Goal: Task Accomplishment & Management: Use online tool/utility

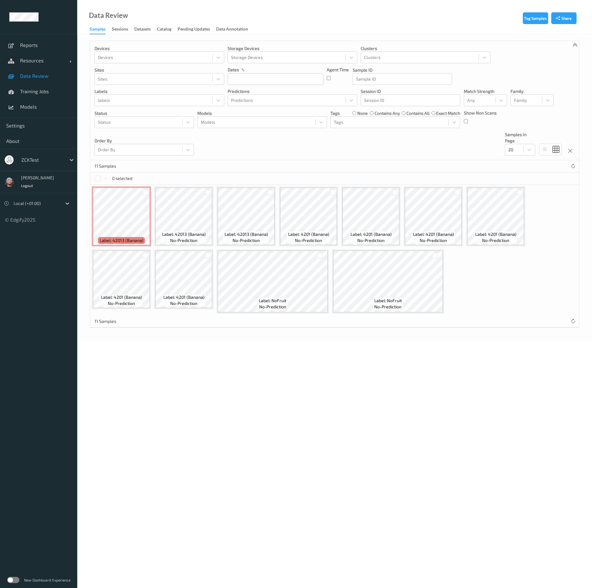
click at [37, 157] on div at bounding box center [42, 159] width 42 height 7
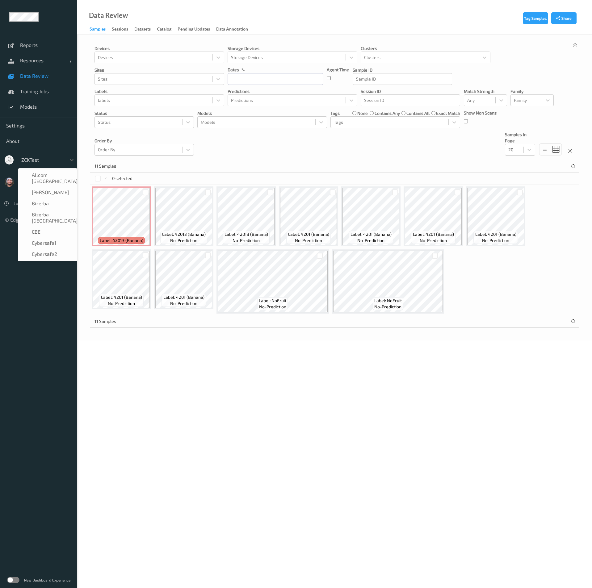
scroll to position [365, 0]
click at [246, 160] on div "11 Samples" at bounding box center [334, 166] width 488 height 12
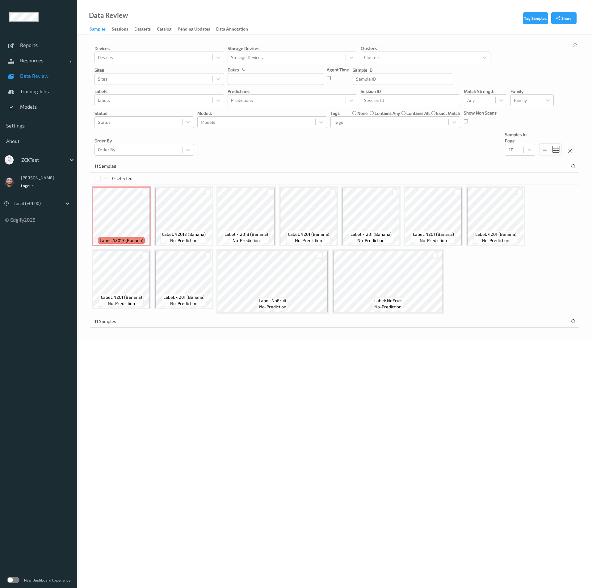
click at [63, 69] on link "Data Review" at bounding box center [38, 75] width 77 height 15
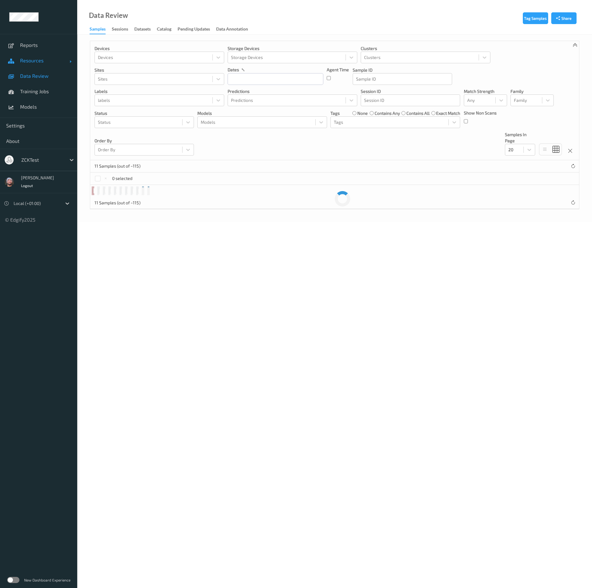
click at [46, 60] on span "Resources" at bounding box center [44, 60] width 49 height 6
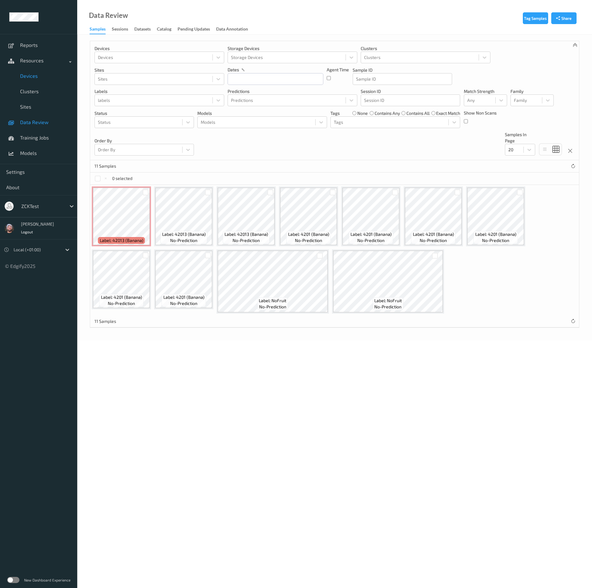
click at [37, 80] on link "Devices" at bounding box center [38, 75] width 77 height 15
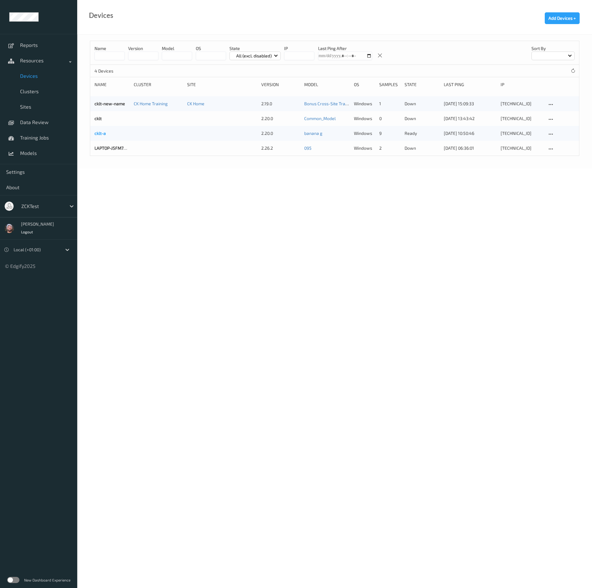
click at [100, 135] on link "cklt-a" at bounding box center [99, 133] width 11 height 5
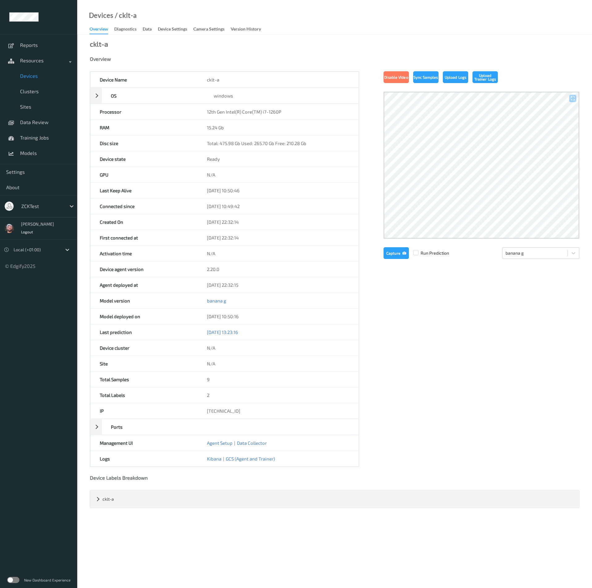
click at [121, 20] on div "Devices / cklt-a" at bounding box center [107, 23] width 60 height 22
click at [123, 30] on div "Diagnostics" at bounding box center [125, 30] width 22 height 8
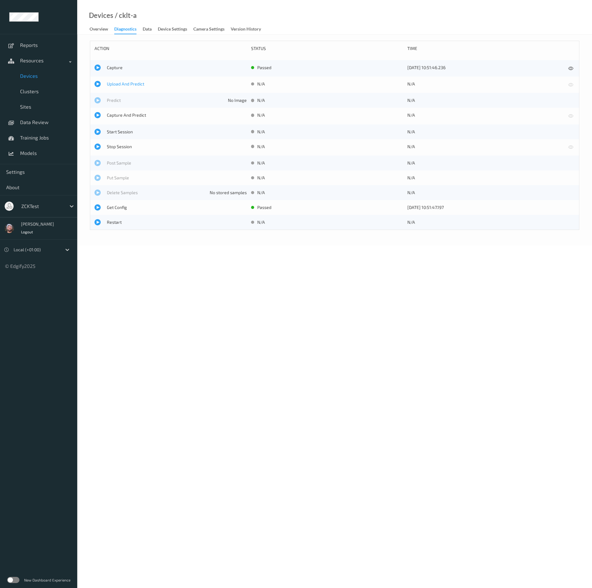
click at [112, 84] on span "Upload And Predict" at bounding box center [177, 84] width 140 height 6
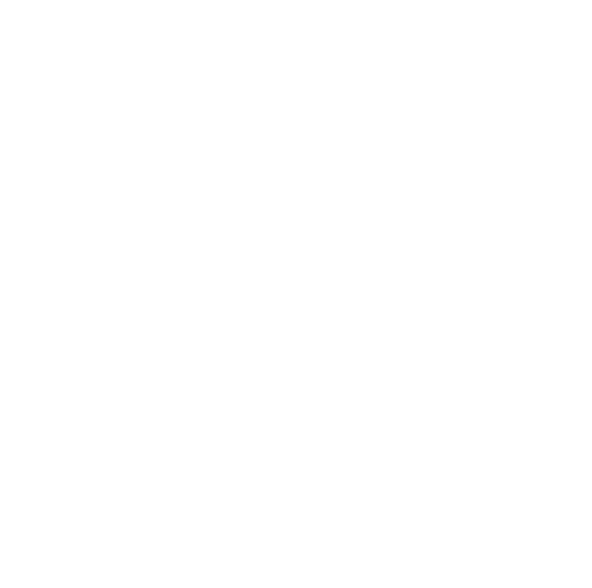
click at [106, 199] on body "A" at bounding box center [296, 294] width 592 height 588
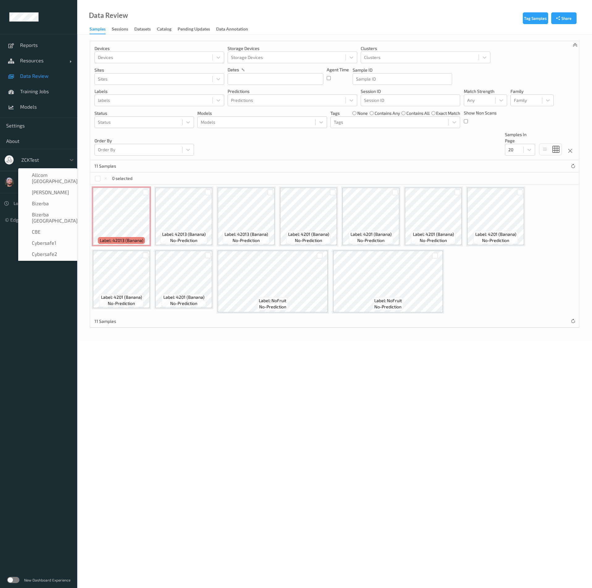
click at [31, 156] on div "zCKTest" at bounding box center [42, 160] width 48 height 10
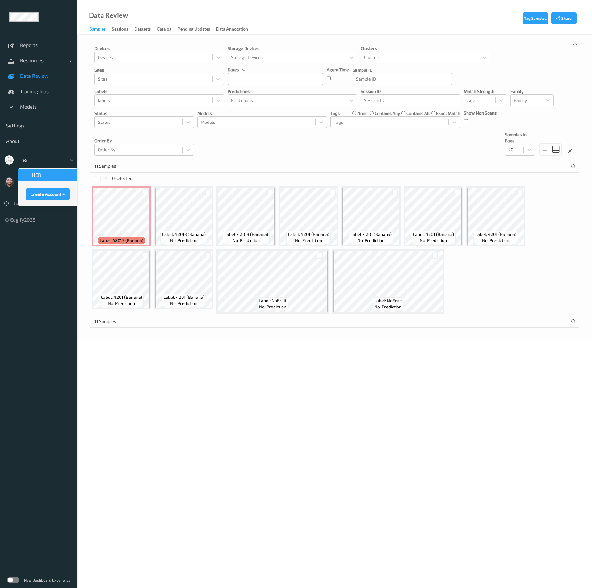
type input "heb"
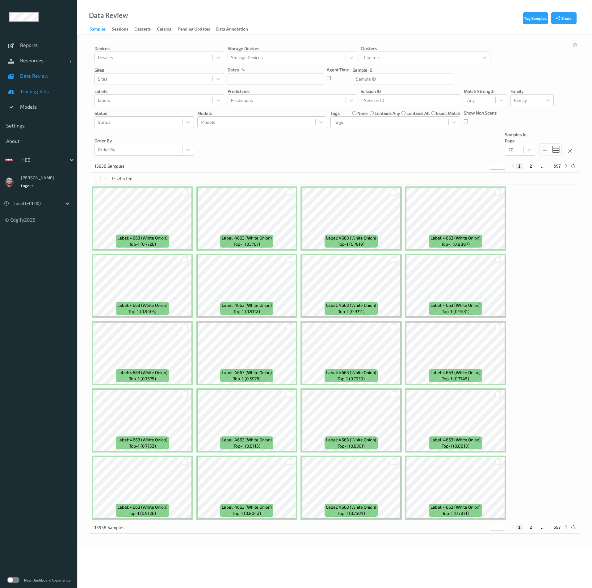
click at [32, 85] on link "Training Jobs" at bounding box center [38, 91] width 77 height 15
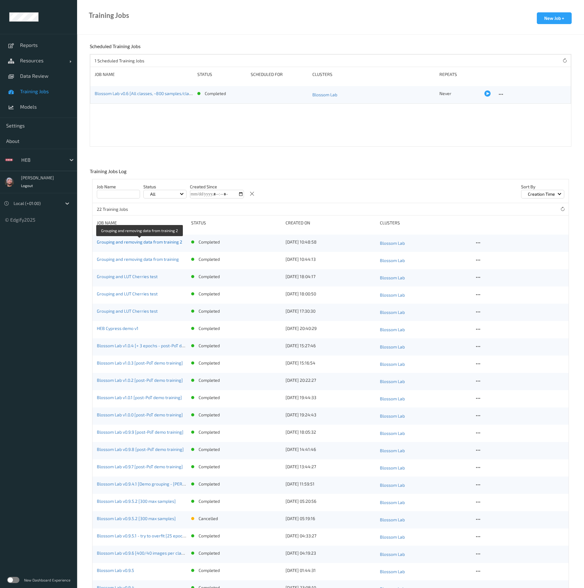
click at [165, 243] on link "Grouping and removing data from training 2" at bounding box center [139, 241] width 85 height 5
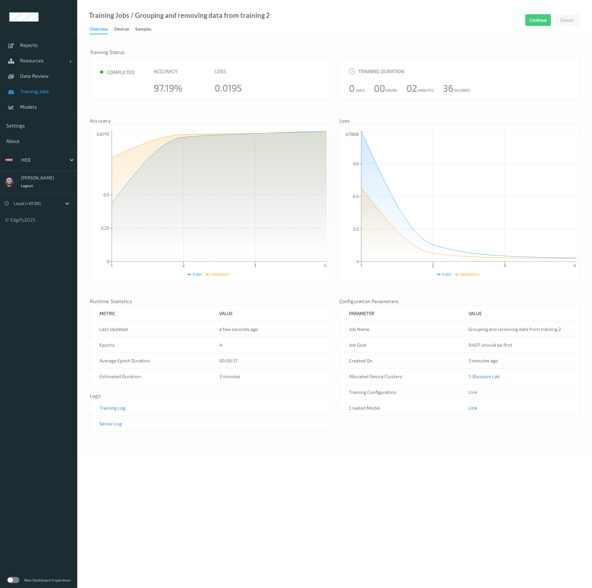
click at [472, 405] on link "Link" at bounding box center [472, 408] width 9 height 6
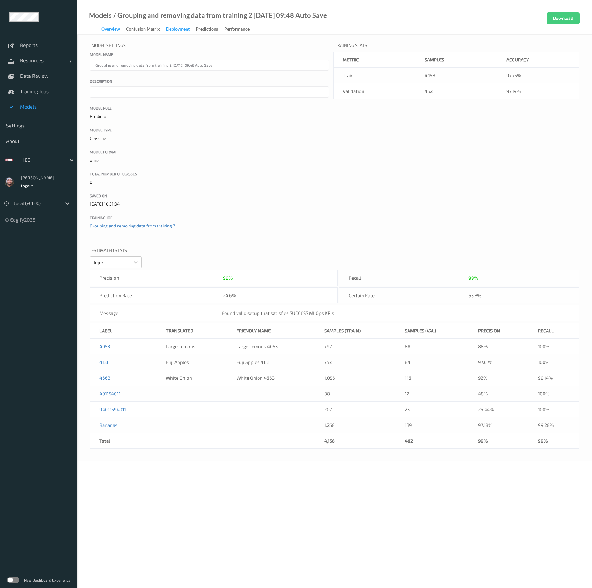
click at [178, 27] on div "Deployment" at bounding box center [177, 30] width 23 height 8
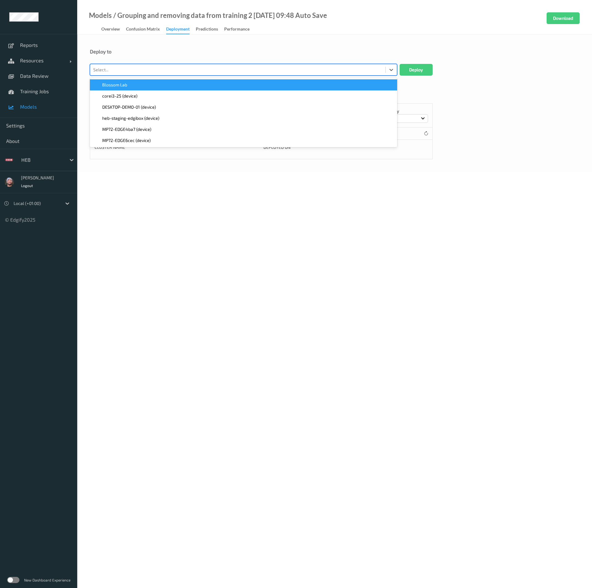
click at [131, 68] on div at bounding box center [237, 69] width 289 height 7
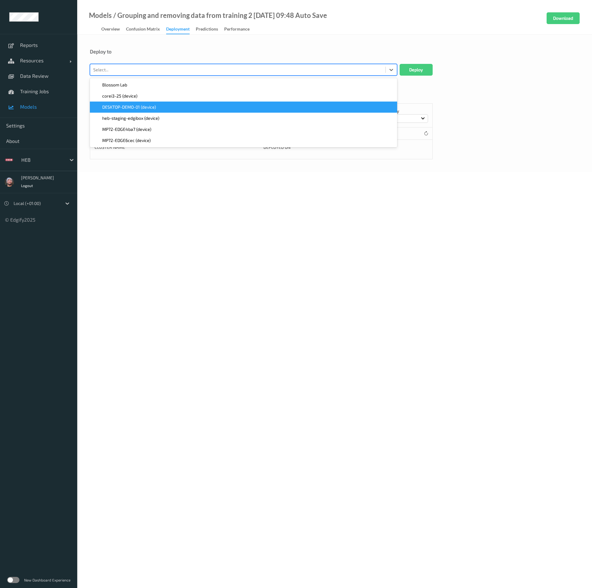
click at [133, 110] on span "DESKTOP-DEMO-01 (device)" at bounding box center [129, 107] width 54 height 6
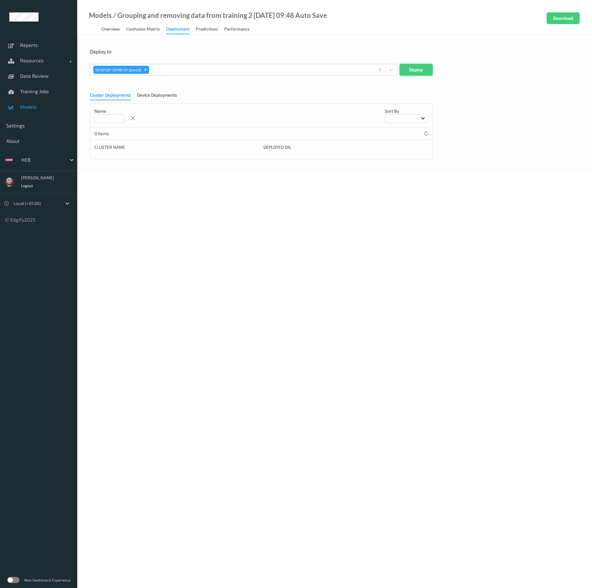
click at [406, 69] on button "Deploy" at bounding box center [415, 70] width 33 height 12
click at [15, 98] on link "Training Jobs" at bounding box center [38, 91] width 77 height 15
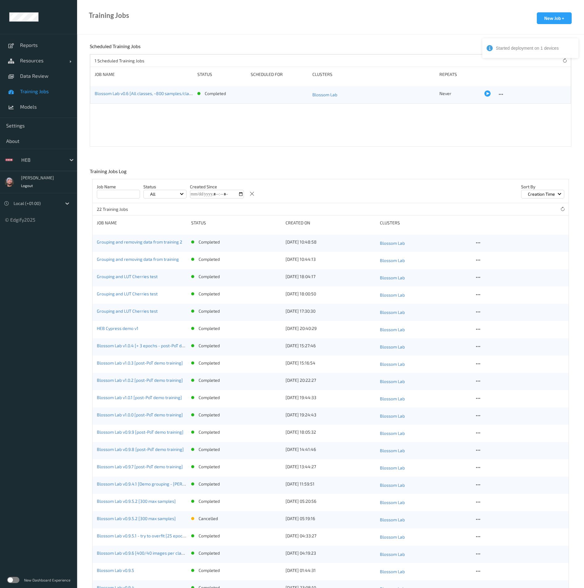
click at [53, 84] on link "Training Jobs" at bounding box center [38, 91] width 77 height 15
click at [42, 80] on link "Data Review" at bounding box center [38, 75] width 77 height 15
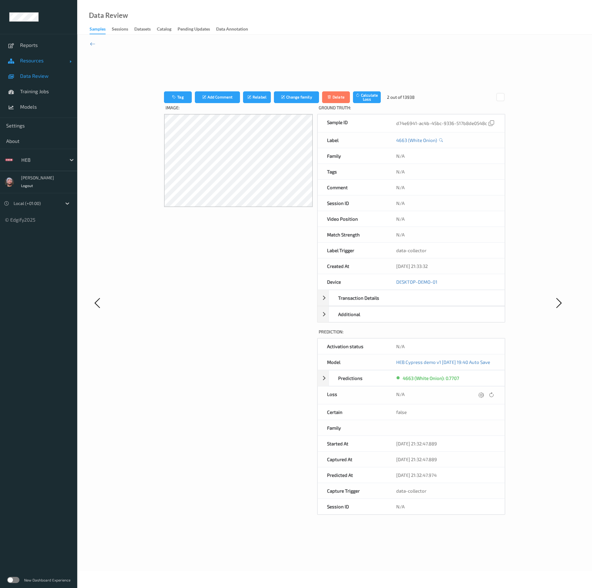
click at [59, 59] on span "Resources" at bounding box center [44, 60] width 49 height 6
click at [41, 75] on span "Devices" at bounding box center [45, 76] width 51 height 6
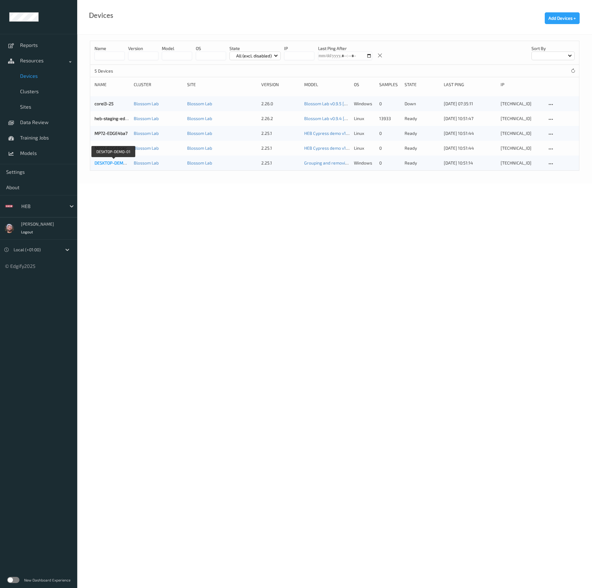
click at [113, 163] on link "DESKTOP-DEMO-01" at bounding box center [113, 162] width 38 height 5
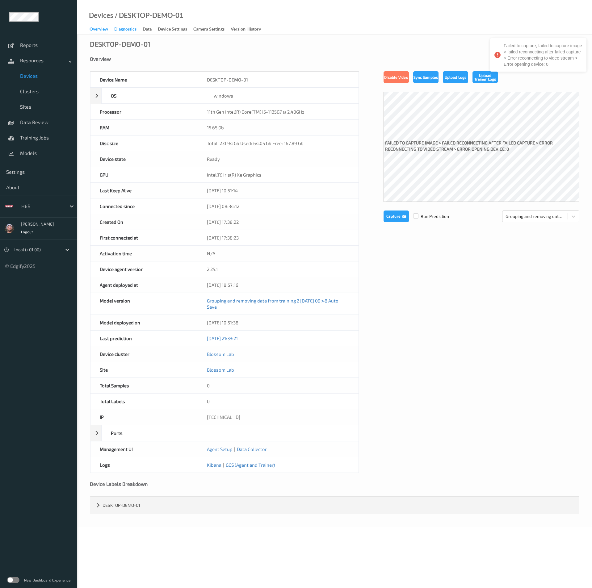
click at [125, 30] on div "Diagnostics" at bounding box center [125, 30] width 22 height 8
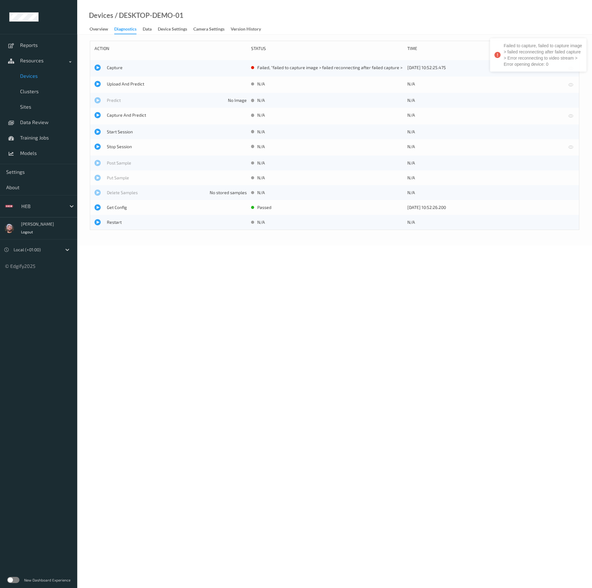
click at [121, 77] on div "Upload And Predict N/A N/A" at bounding box center [334, 85] width 488 height 16
click at [120, 86] on span "Upload And Predict" at bounding box center [177, 84] width 140 height 6
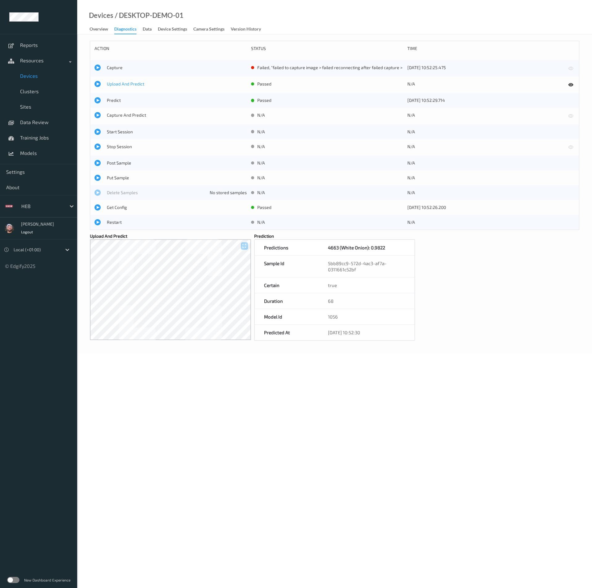
click at [114, 82] on span "Upload And Predict" at bounding box center [177, 84] width 140 height 6
click at [467, 305] on div "action status time Capture failed , "failed to capture image > failed reconnect…" at bounding box center [334, 194] width 489 height 306
click at [391, 330] on div "1056" at bounding box center [366, 322] width 96 height 15
click at [59, 132] on link "Training Jobs" at bounding box center [38, 137] width 77 height 15
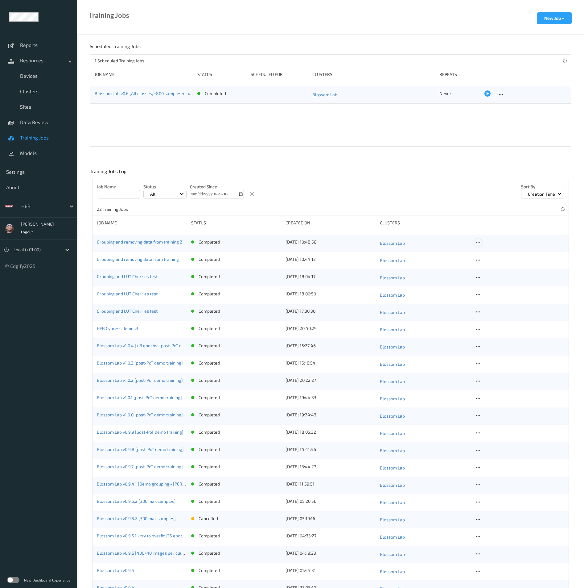
click at [480, 244] on icon at bounding box center [478, 243] width 5 height 6
click at [485, 263] on link "Copy Job" at bounding box center [493, 264] width 37 height 11
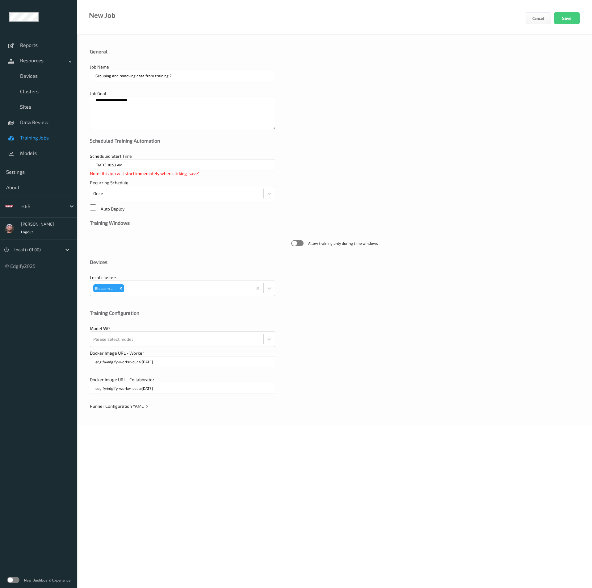
click at [138, 410] on div "**********" at bounding box center [334, 230] width 514 height 390
click at [142, 408] on span "Runner Configuration YAML" at bounding box center [119, 405] width 59 height 5
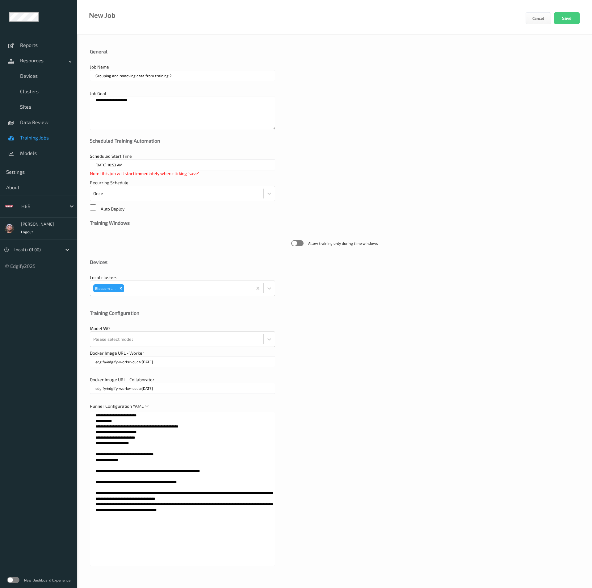
click at [246, 502] on textarea "**********" at bounding box center [182, 489] width 185 height 154
paste textarea "**********"
type textarea "**********"
click at [185, 348] on div "**********" at bounding box center [334, 311] width 514 height 553
click at [160, 343] on div at bounding box center [176, 339] width 167 height 12
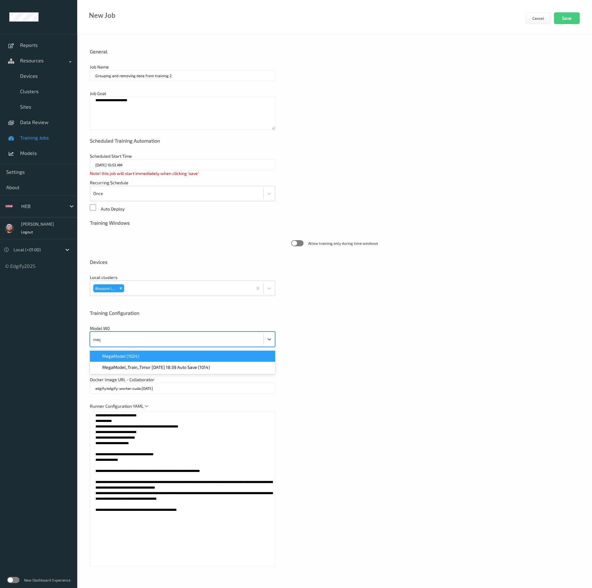
type input "mega"
click at [567, 18] on button "Save" at bounding box center [567, 18] width 26 height 12
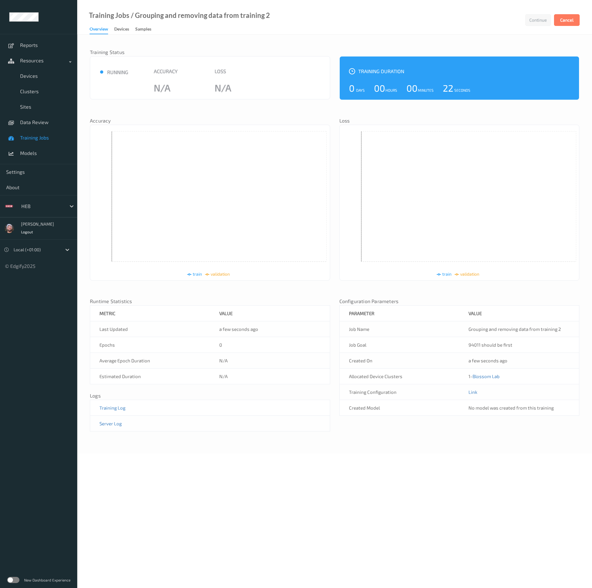
click at [305, 33] on div "Training Jobs / Grouping and removing data from training 2 Continue Cancel Over…" at bounding box center [334, 17] width 514 height 35
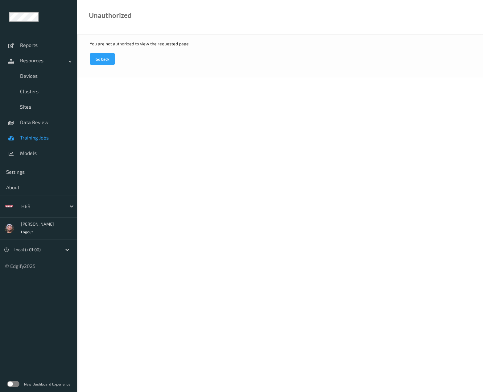
click at [36, 139] on span "Training Jobs" at bounding box center [45, 138] width 51 height 6
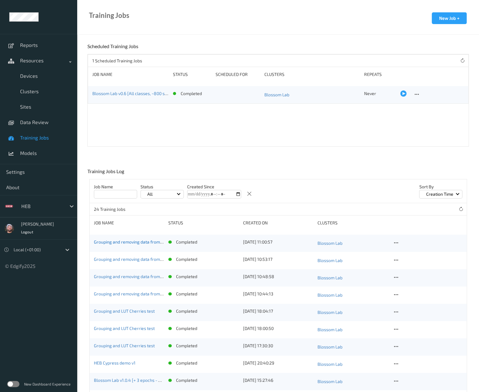
click at [144, 243] on link "Grouping and removing data from training 3rd try" at bounding box center [142, 241] width 96 height 5
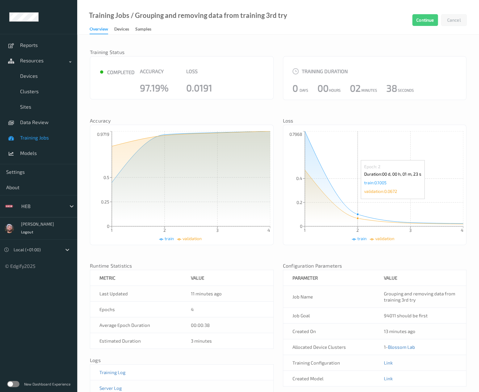
scroll to position [25, 0]
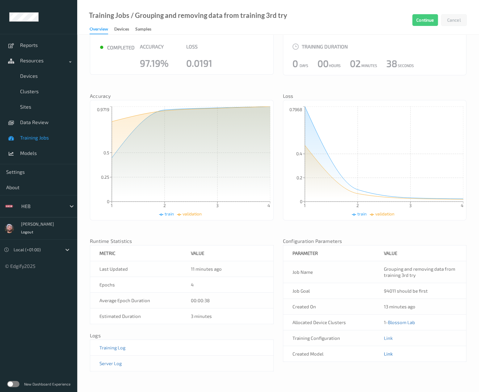
click at [388, 353] on link "Link" at bounding box center [388, 354] width 9 height 6
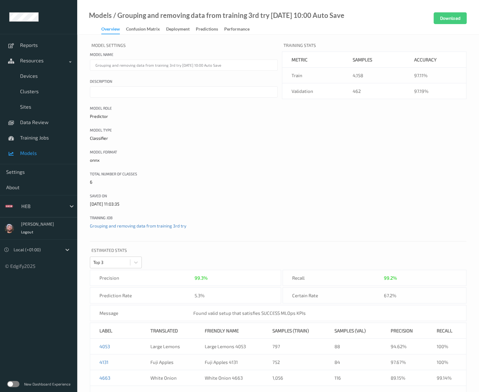
click at [175, 35] on div "Model Settings Model name Grouping and removing data from training 3rd try [DAT…" at bounding box center [277, 248] width 401 height 427
click at [174, 32] on div "Deployment" at bounding box center [177, 30] width 23 height 8
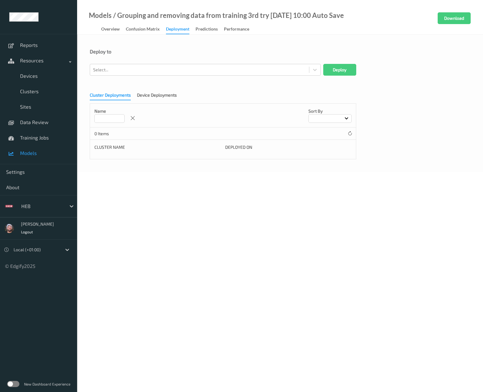
click at [133, 61] on div "Deploy to" at bounding box center [280, 55] width 381 height 15
click at [121, 71] on div at bounding box center [199, 69] width 213 height 7
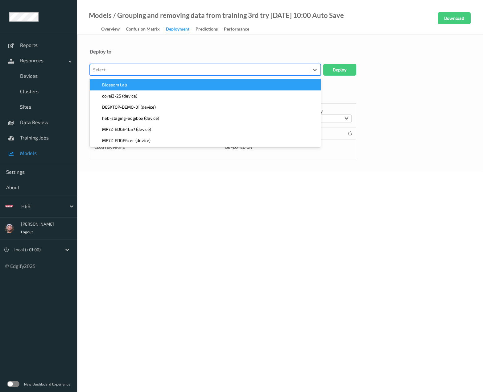
click at [157, 65] on div "Select..." at bounding box center [199, 70] width 219 height 10
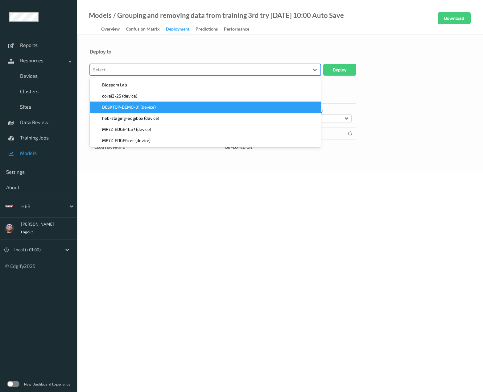
click at [134, 110] on div "DESKTOP-DEMO-01 (device)" at bounding box center [205, 107] width 231 height 11
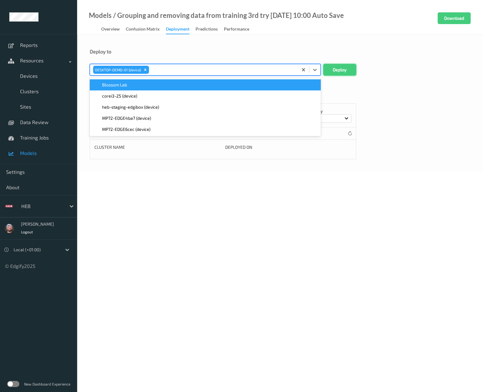
click at [332, 67] on button "Deploy" at bounding box center [339, 70] width 33 height 12
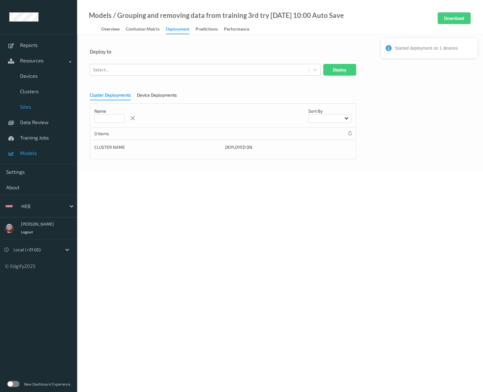
click at [41, 113] on link "Sites" at bounding box center [38, 106] width 77 height 15
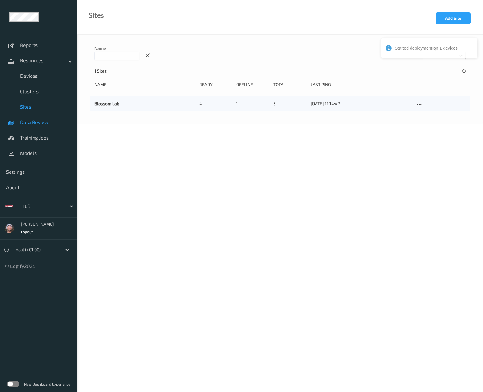
click at [52, 126] on link "Data Review" at bounding box center [38, 121] width 77 height 15
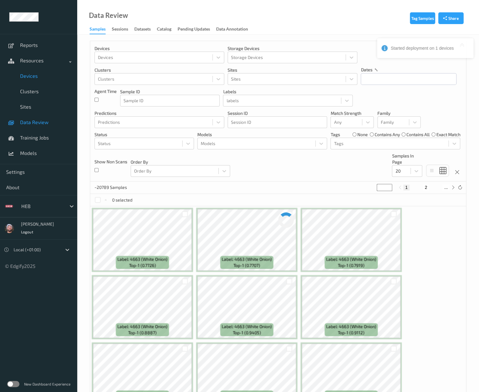
click at [45, 74] on span "Devices" at bounding box center [45, 76] width 51 height 6
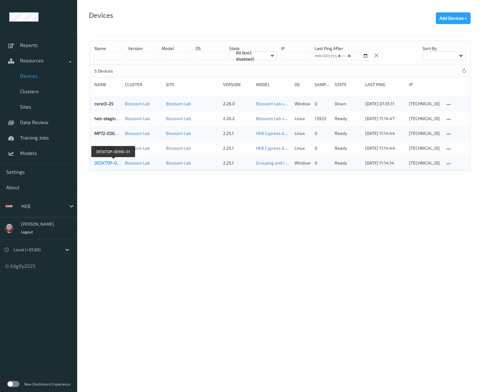
click at [105, 164] on link "DESKTOP-DEMO-01" at bounding box center [113, 162] width 38 height 5
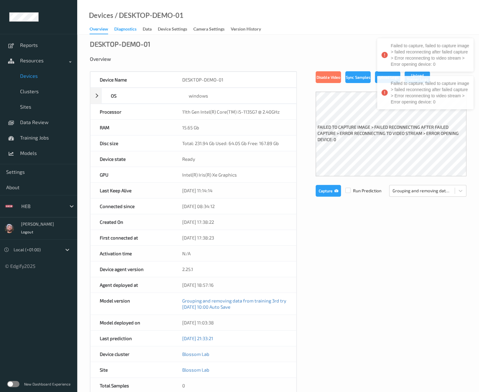
click at [122, 30] on div "Diagnostics" at bounding box center [125, 30] width 22 height 8
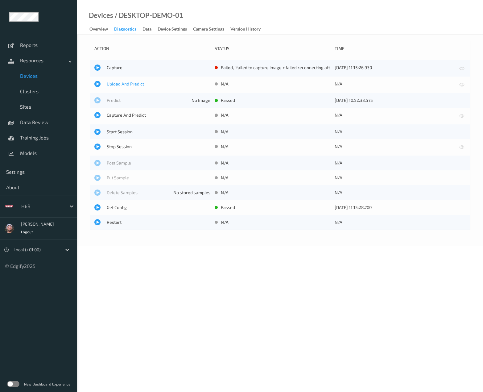
click at [114, 84] on span "Upload And Predict" at bounding box center [159, 84] width 104 height 6
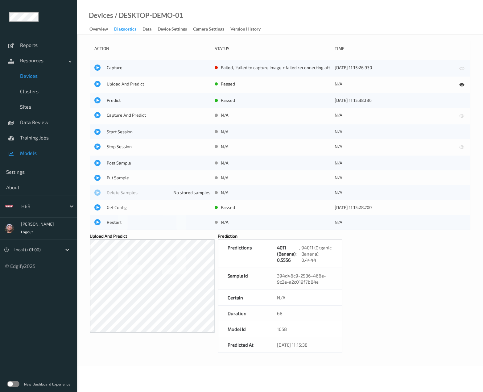
click at [41, 149] on link "Models" at bounding box center [38, 152] width 77 height 15
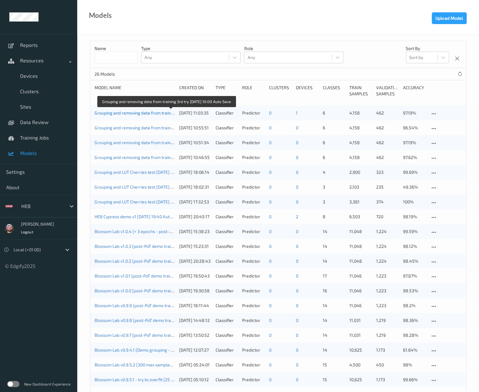
click at [138, 112] on link "Grouping and removing data from training 3rd try [DATE] 10:00 Auto Save" at bounding box center [165, 112] width 142 height 5
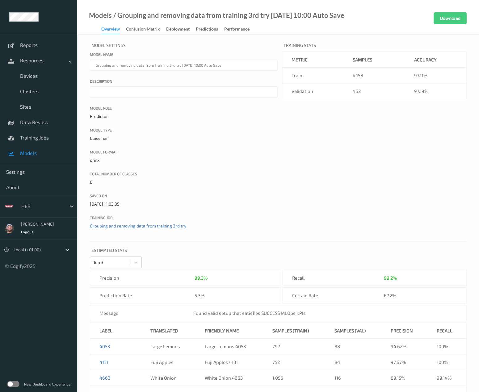
scroll to position [68, 0]
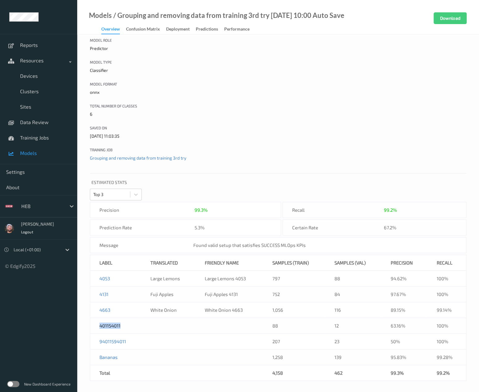
copy link "401154011"
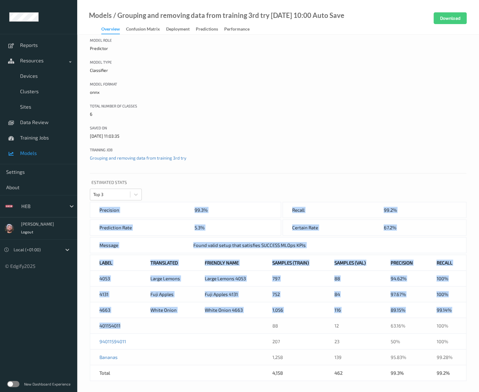
drag, startPoint x: 130, startPoint y: 324, endPoint x: 86, endPoint y: 312, distance: 46.0
click at [86, 312] on div "Model Settings Model name Grouping and removing data from training 3rd try [DAT…" at bounding box center [277, 180] width 401 height 427
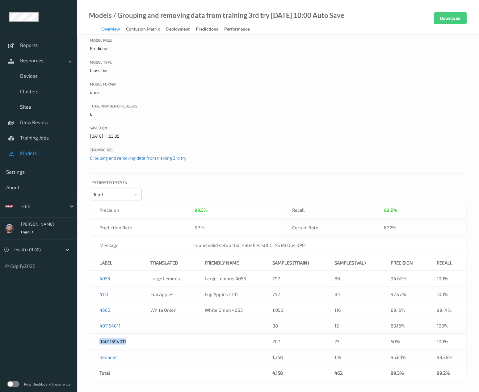
drag, startPoint x: 133, startPoint y: 340, endPoint x: 96, endPoint y: 342, distance: 37.1
click at [96, 342] on td "94011594011" at bounding box center [115, 342] width 51 height 16
copy link "94011594011"
click at [309, 145] on div "Model Settings Model name Grouping and removing data from training 3rd try [DAT…" at bounding box center [278, 71] width 376 height 196
click at [300, 133] on div "Model Settings Model name Grouping and removing data from training 3rd try [DAT…" at bounding box center [278, 71] width 376 height 196
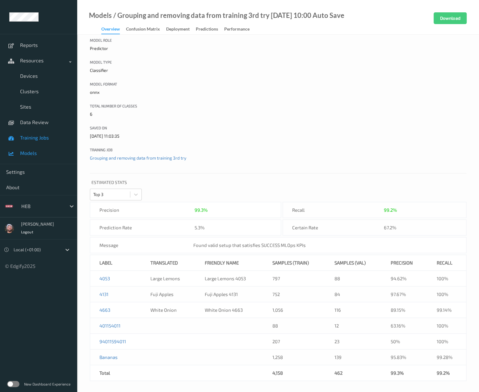
click at [28, 137] on span "Training Jobs" at bounding box center [45, 138] width 51 height 6
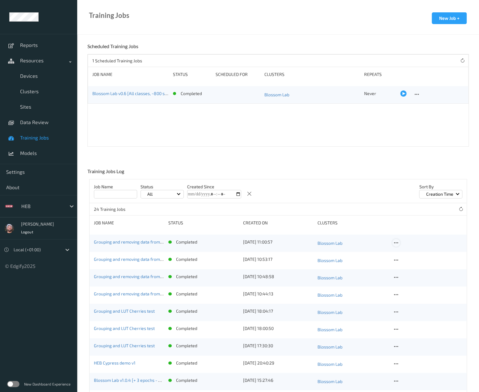
click at [396, 243] on icon at bounding box center [395, 243] width 5 height 6
click at [402, 263] on link "Copy Job" at bounding box center [410, 264] width 37 height 11
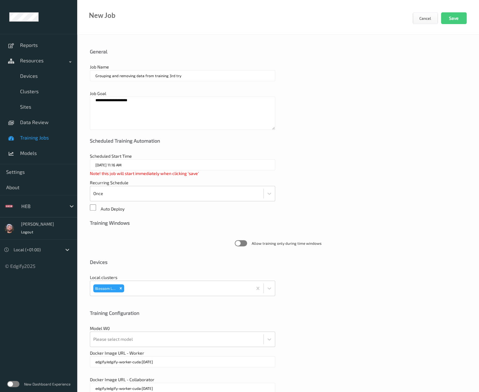
scroll to position [32, 0]
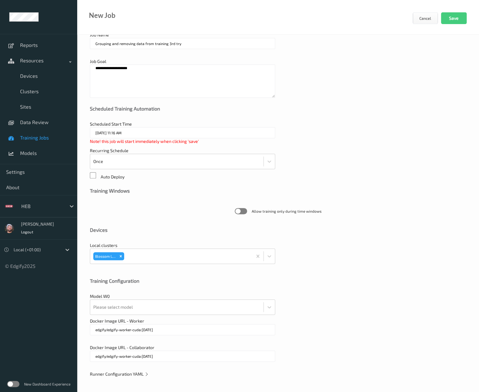
click at [135, 372] on span "Runner Configuration YAML" at bounding box center [119, 373] width 59 height 5
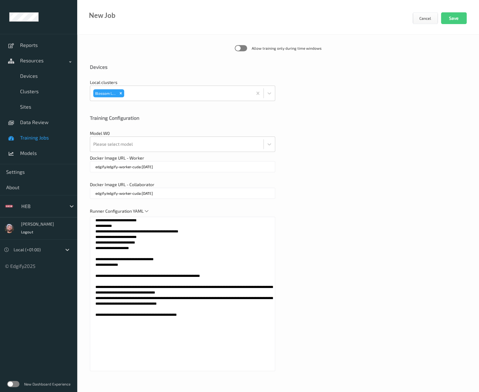
click at [159, 296] on textarea "**********" at bounding box center [182, 294] width 185 height 154
paste textarea "**********"
type textarea "**********"
click at [330, 224] on div "**********" at bounding box center [278, 292] width 376 height 169
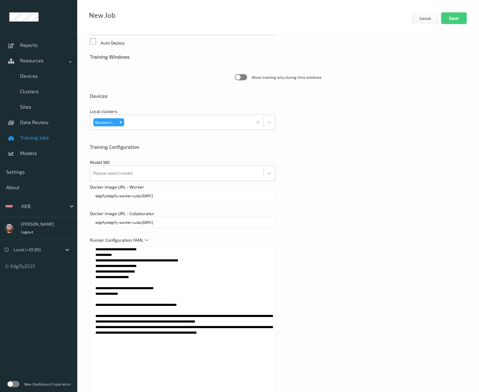
scroll to position [165, 0]
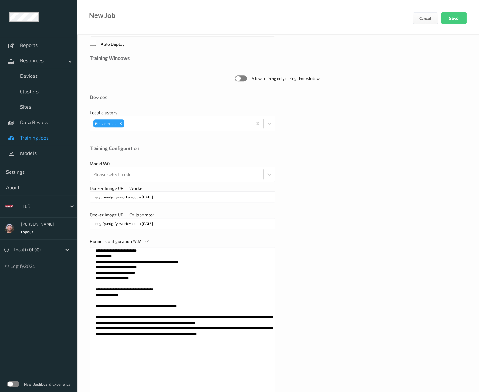
click at [197, 176] on div at bounding box center [176, 174] width 167 height 12
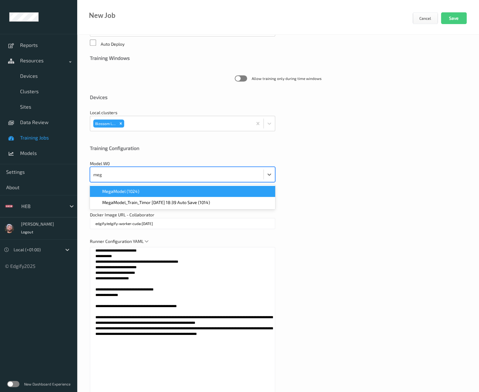
type input "mega"
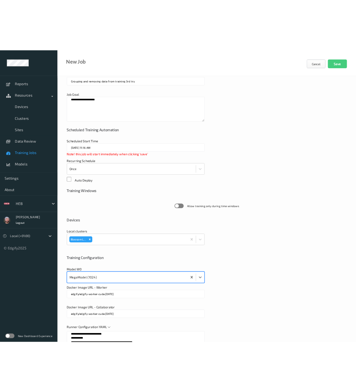
scroll to position [0, 0]
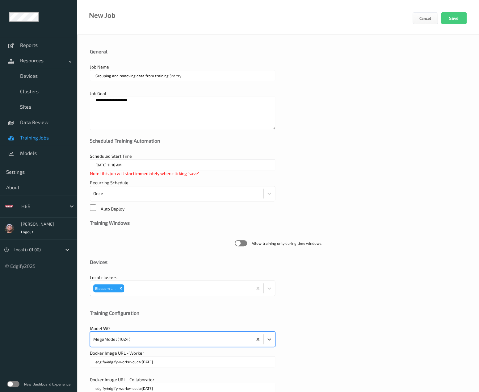
click at [195, 76] on input "Grouping and removing data from training 3rd try" at bounding box center [182, 75] width 185 height 11
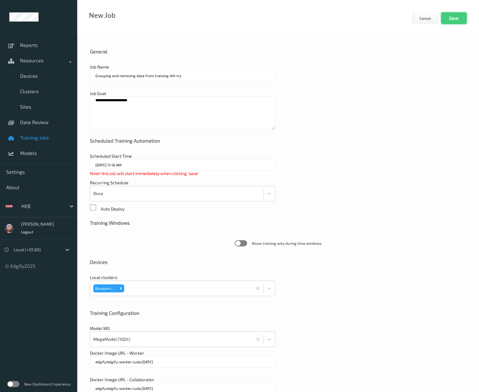
type input "Grouping and removing data from training 4th try"
click at [459, 17] on button "Save" at bounding box center [454, 18] width 26 height 12
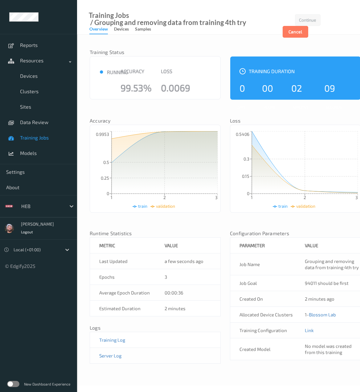
click at [172, 106] on div "Training Status ● running Accuracy 99.53% Loss 0.0069 Training Duration 0 Days …" at bounding box center [226, 207] width 272 height 332
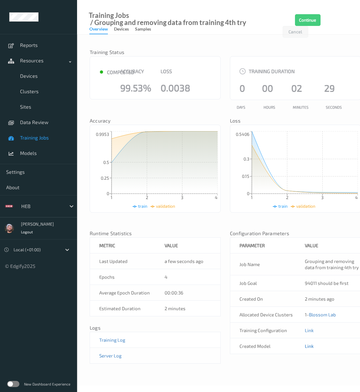
click at [308, 345] on link "Link" at bounding box center [309, 346] width 9 height 6
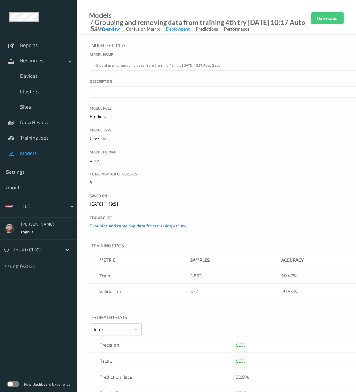
click at [172, 30] on div "Deployment" at bounding box center [177, 30] width 23 height 8
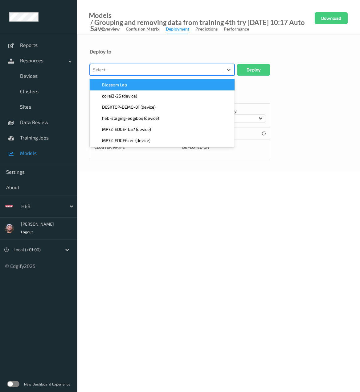
click at [126, 70] on div at bounding box center [156, 69] width 127 height 7
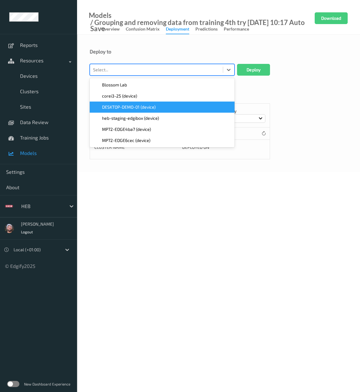
click at [129, 109] on span "DESKTOP-DEMO-01 (device)" at bounding box center [129, 107] width 54 height 6
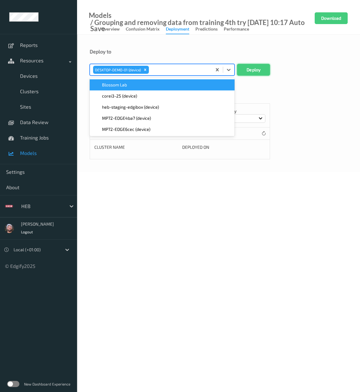
click at [259, 70] on button "Deploy" at bounding box center [253, 70] width 33 height 12
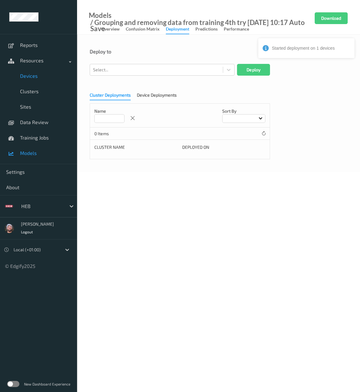
click at [71, 81] on link "Devices" at bounding box center [38, 75] width 77 height 15
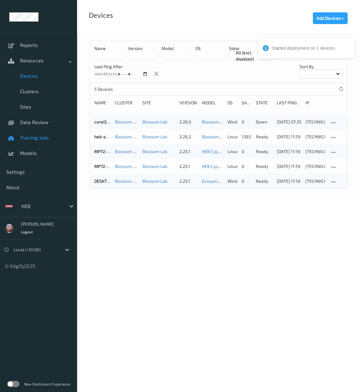
click at [50, 131] on link "Training Jobs" at bounding box center [38, 137] width 77 height 15
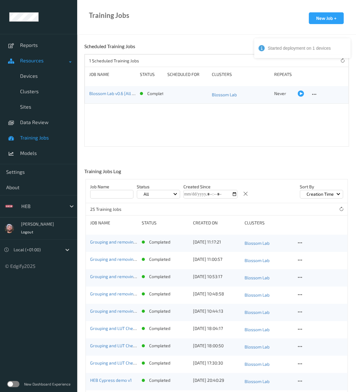
click at [48, 67] on link "Resources" at bounding box center [38, 60] width 77 height 15
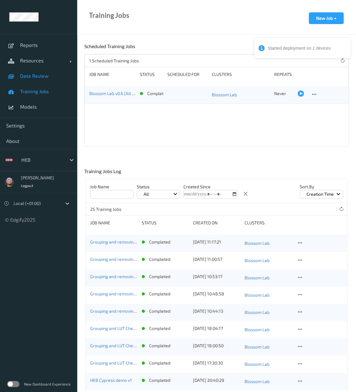
click at [47, 72] on link "Data Review" at bounding box center [38, 75] width 77 height 15
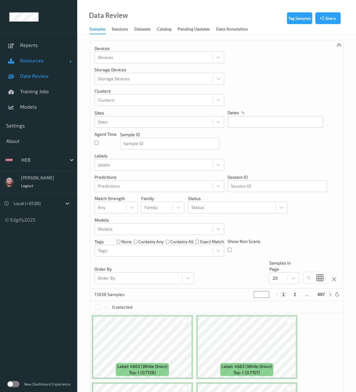
click at [56, 64] on link "Resources" at bounding box center [38, 60] width 77 height 15
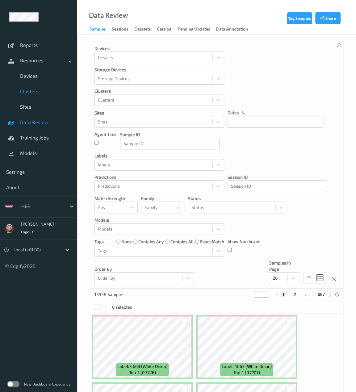
click at [51, 86] on link "Clusters" at bounding box center [38, 91] width 77 height 15
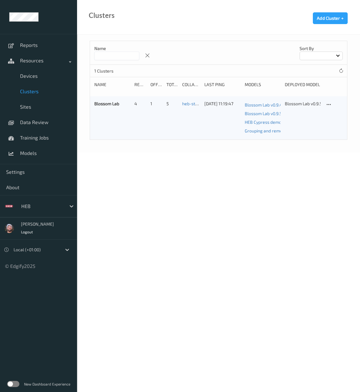
click at [51, 84] on link "Clusters" at bounding box center [38, 91] width 77 height 15
click at [47, 80] on link "Devices" at bounding box center [38, 75] width 77 height 15
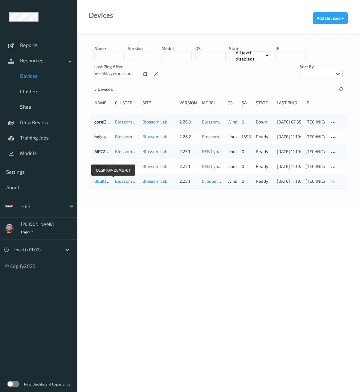
click at [101, 182] on link "DESKTOP-DEMO-01" at bounding box center [113, 180] width 38 height 5
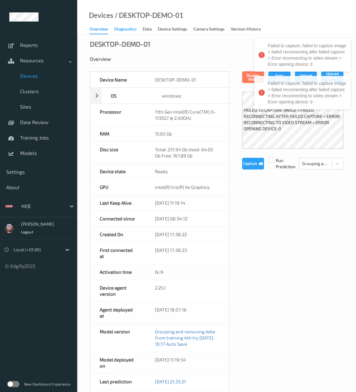
click at [132, 29] on div "Diagnostics" at bounding box center [125, 30] width 22 height 8
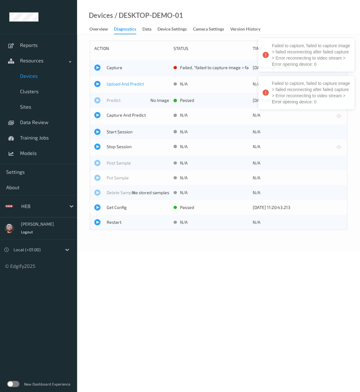
click at [114, 84] on span "Upload And Predict" at bounding box center [138, 84] width 63 height 6
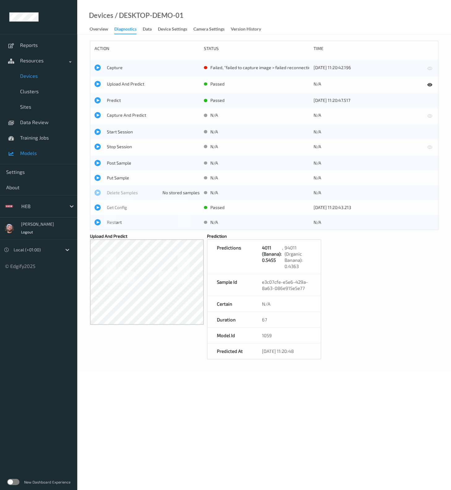
click at [50, 154] on span "Models" at bounding box center [45, 153] width 51 height 6
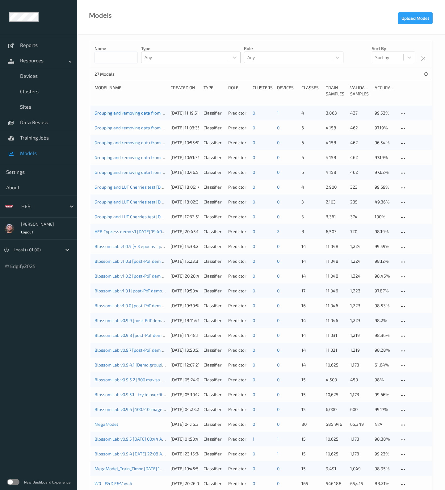
click at [146, 112] on link "Grouping and removing data from training 4th try [DATE] 10:17 Auto Save" at bounding box center [164, 112] width 141 height 5
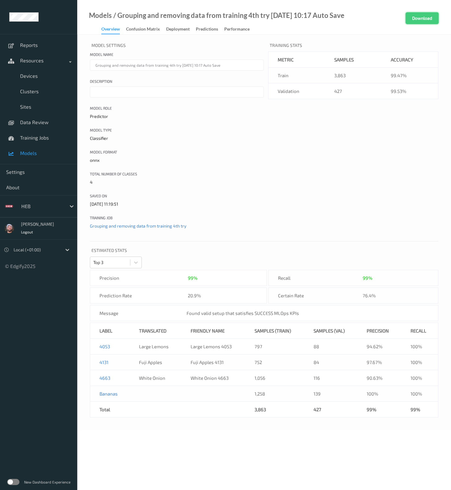
click at [409, 17] on button "Download" at bounding box center [421, 18] width 33 height 12
click at [205, 265] on div "Model Settings Model name Grouping and removing data from training 4th try [DAT…" at bounding box center [263, 232] width 373 height 395
click at [134, 433] on body "Reports Resources Devices Clusters Sites Data Review Training Jobs Models Setti…" at bounding box center [225, 245] width 451 height 490
click at [294, 204] on div "Model Settings Model name Grouping and removing data from training 4th try [DAT…" at bounding box center [264, 139] width 348 height 196
